Goal: Complete application form

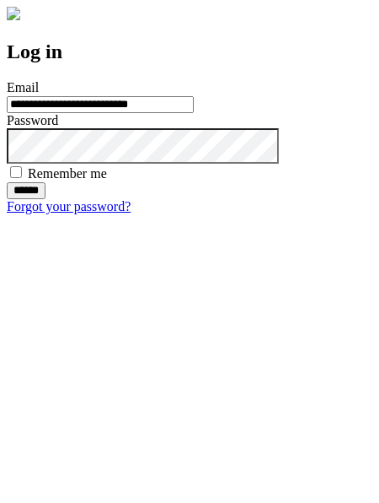
type input "**********"
click at [46, 199] on input "******" at bounding box center [26, 190] width 39 height 17
type input "**********"
click at [46, 199] on input "******" at bounding box center [26, 190] width 39 height 17
